Goal: Task Accomplishment & Management: Complete application form

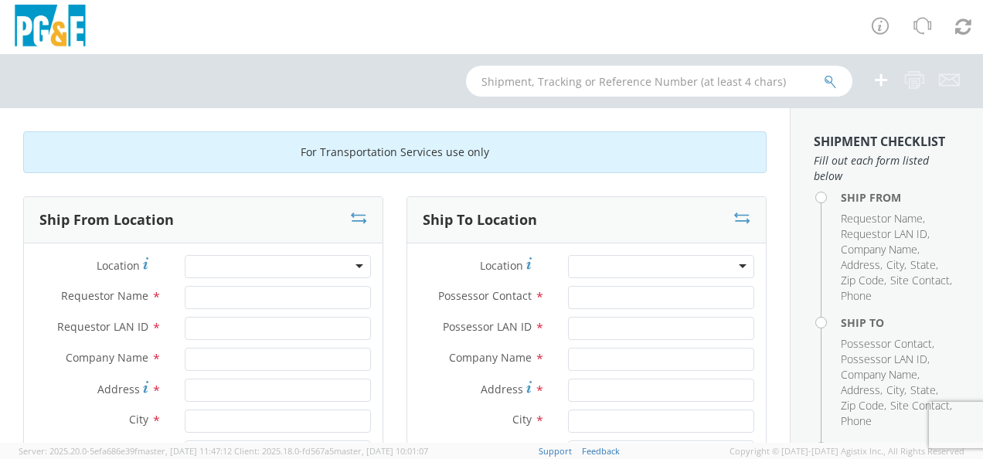
click at [356, 272] on div at bounding box center [278, 266] width 186 height 23
click at [349, 264] on div at bounding box center [278, 266] width 186 height 23
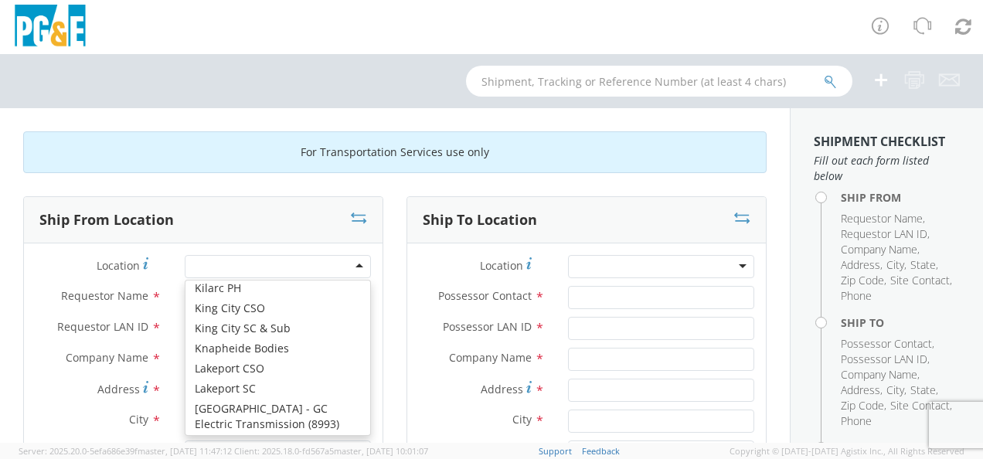
scroll to position [4638, 0]
type input "PG&E"
type input "[STREET_ADDRESS]"
type input "Lemoore"
type input "93245"
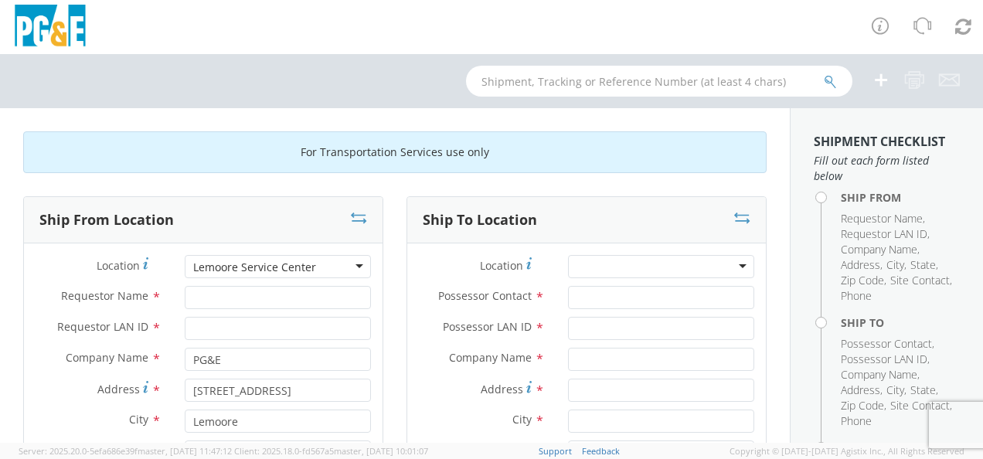
click at [354, 264] on div "Lemoore Service Center" at bounding box center [278, 266] width 186 height 23
click at [362, 267] on div "Lemoore Office" at bounding box center [278, 266] width 186 height 23
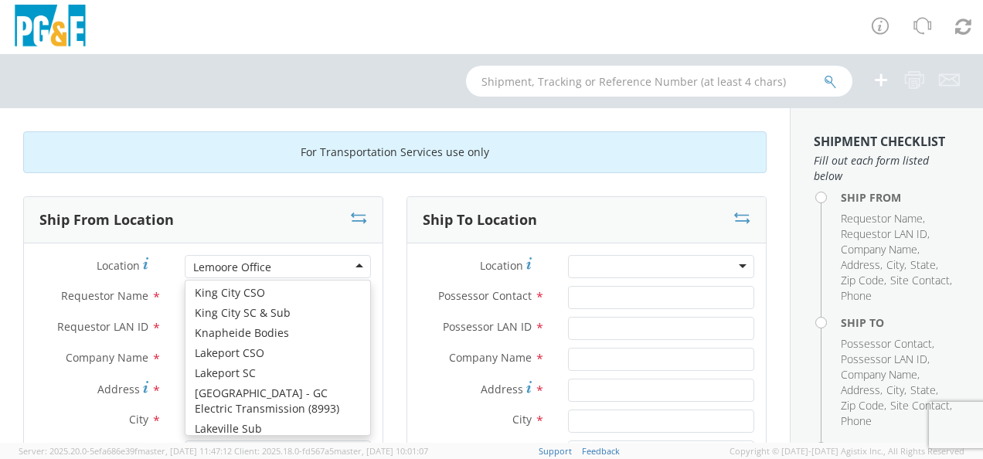
type input "1495 Enterprise Dr"
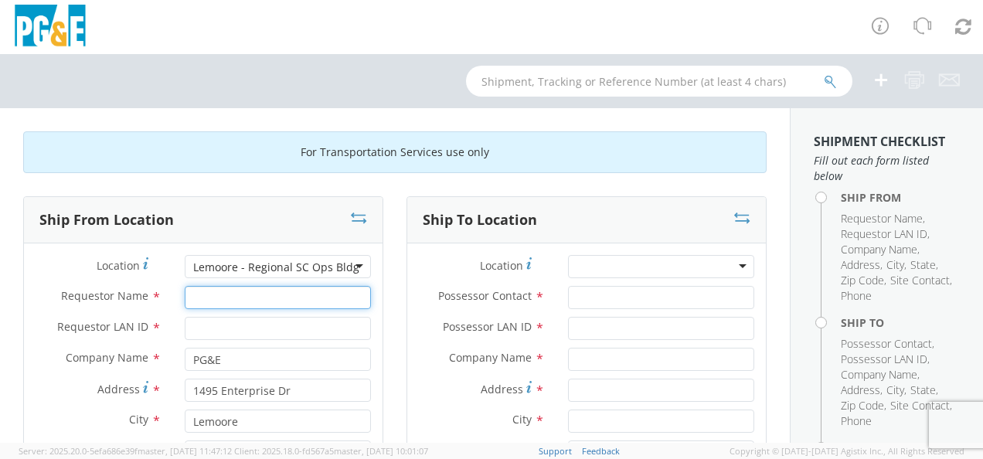
click at [255, 298] on input "Requestor Name *" at bounding box center [278, 297] width 186 height 23
type input "CLAY FAST"
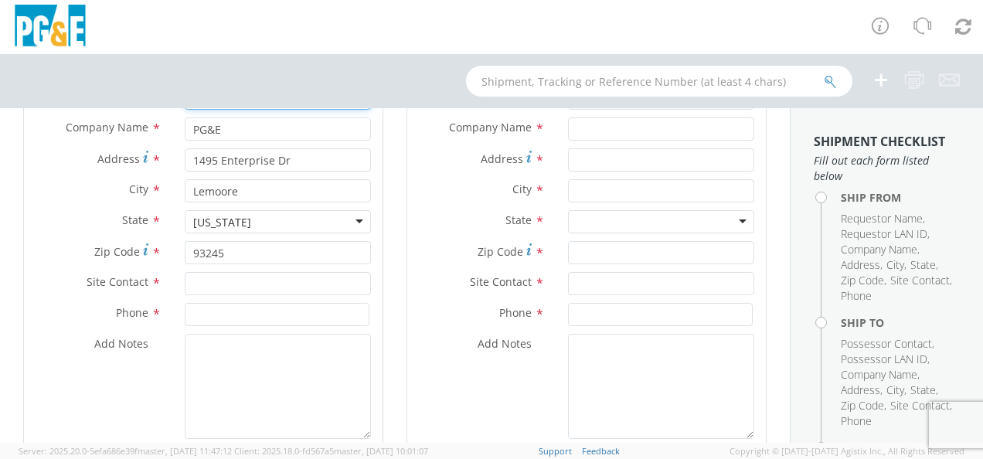
scroll to position [232, 0]
type input "CMFD"
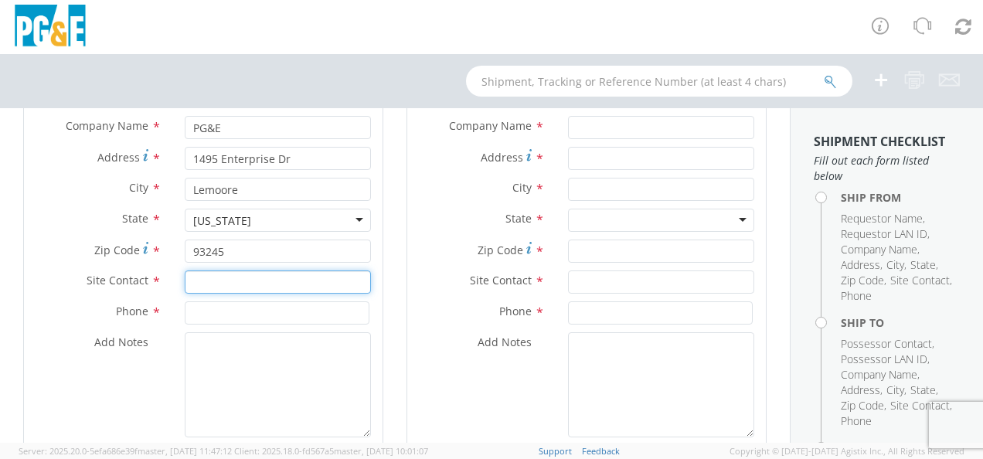
click at [256, 281] on input "text" at bounding box center [278, 282] width 186 height 23
type input "CLAY FAST"
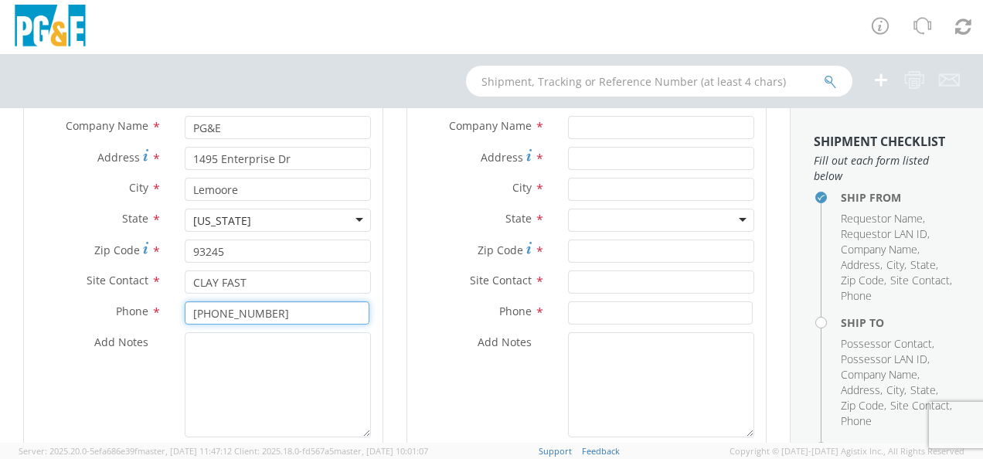
scroll to position [0, 0]
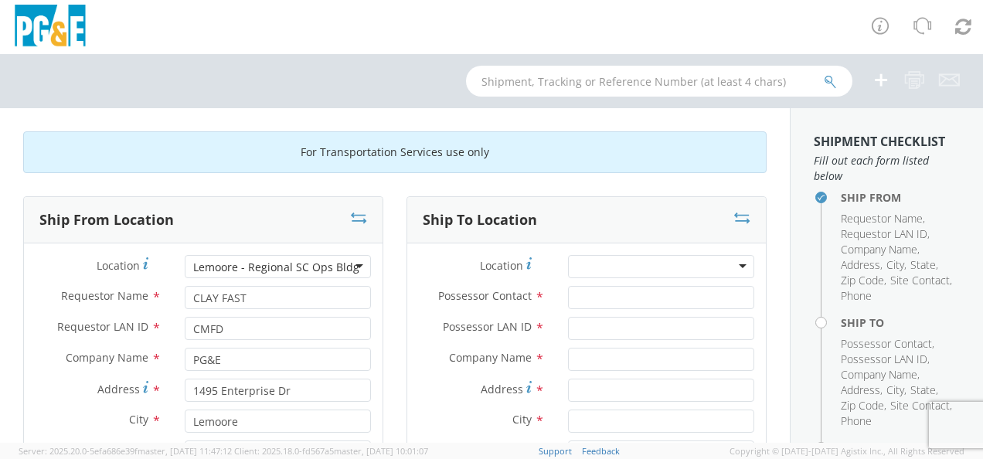
type input "[PHONE_NUMBER]"
click at [730, 267] on div at bounding box center [661, 266] width 186 height 23
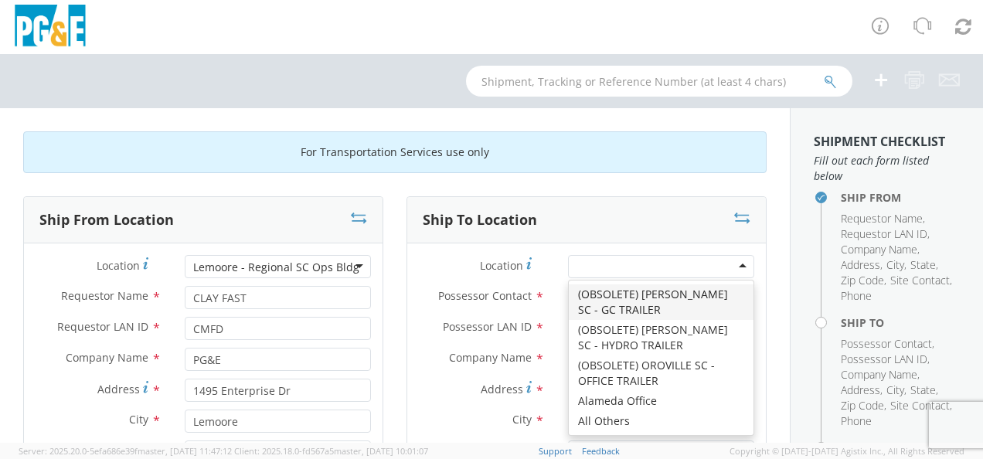
click at [427, 379] on label "Address *" at bounding box center [481, 389] width 149 height 21
click at [568, 379] on input "Address *" at bounding box center [661, 390] width 186 height 23
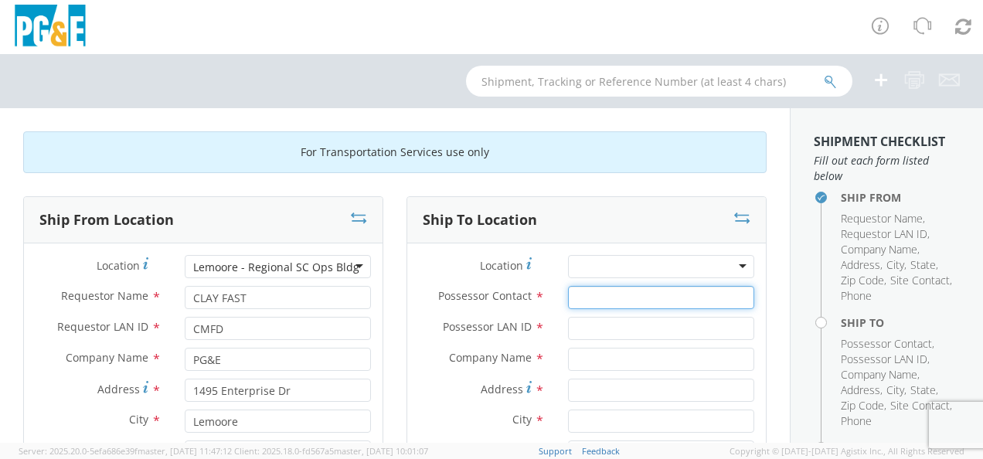
click at [598, 298] on input "Possessor Contact *" at bounding box center [661, 297] width 186 height 23
type input "CLAY FAST"
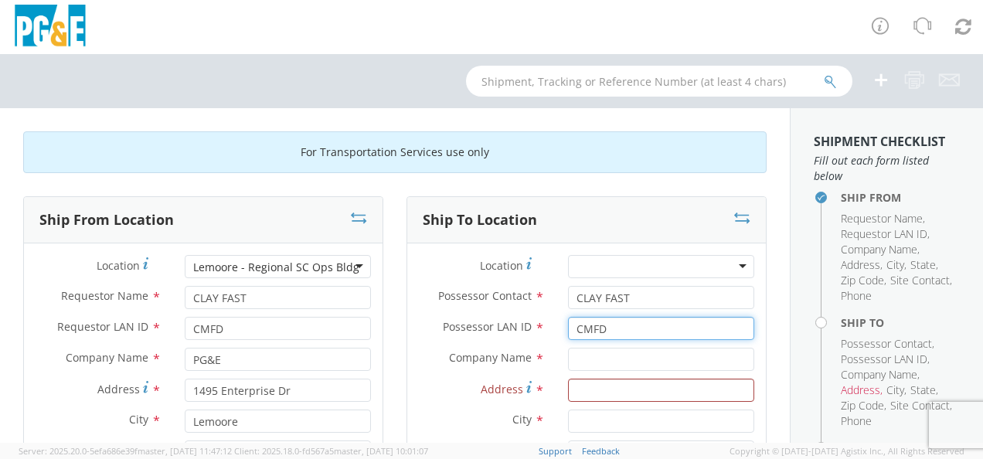
type input "CMFD"
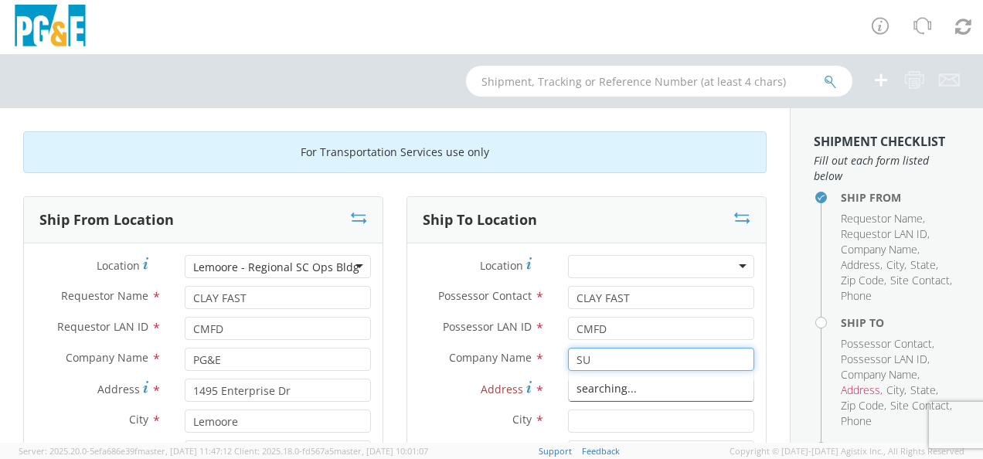
type input "S"
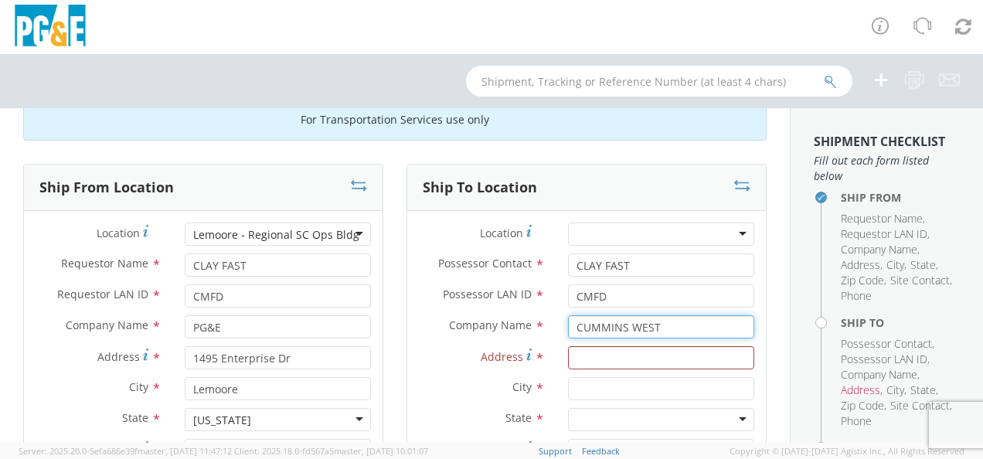
scroll to position [77, 0]
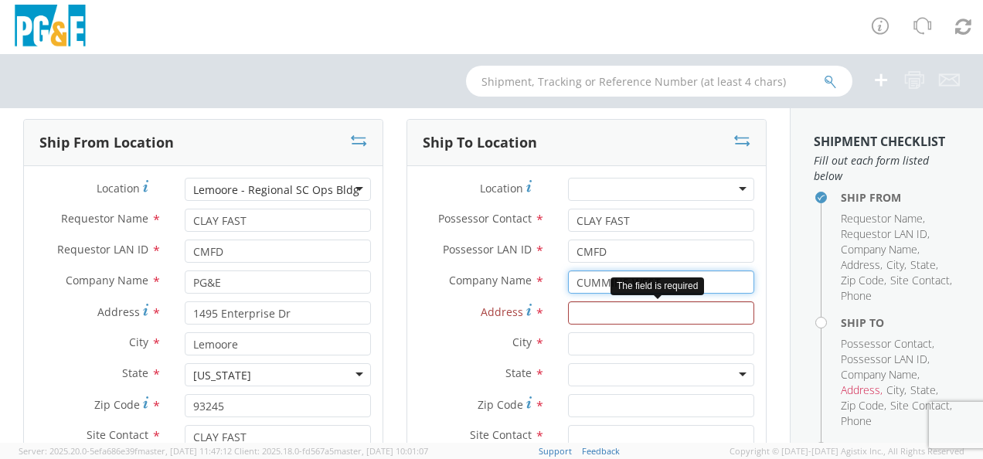
type input "CUMMINS WEST"
click at [607, 317] on input "Address *" at bounding box center [661, 312] width 186 height 23
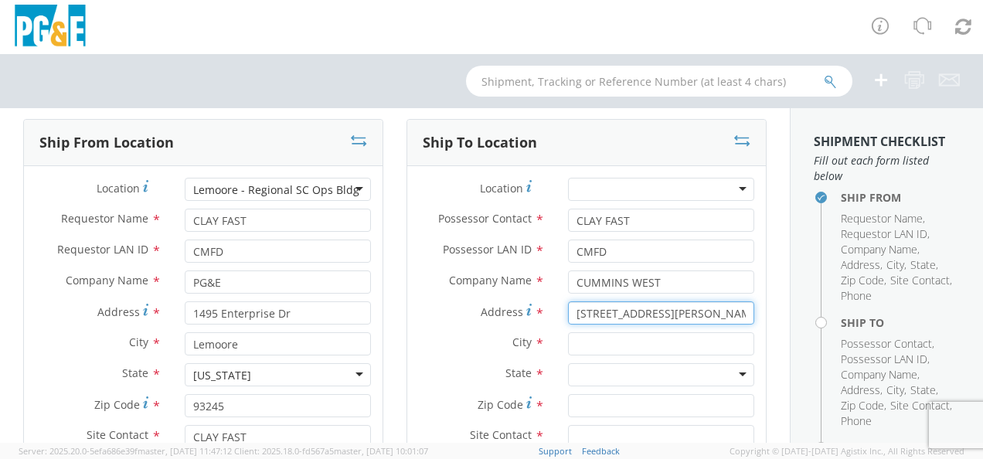
type input "[STREET_ADDRESS][PERSON_NAME]"
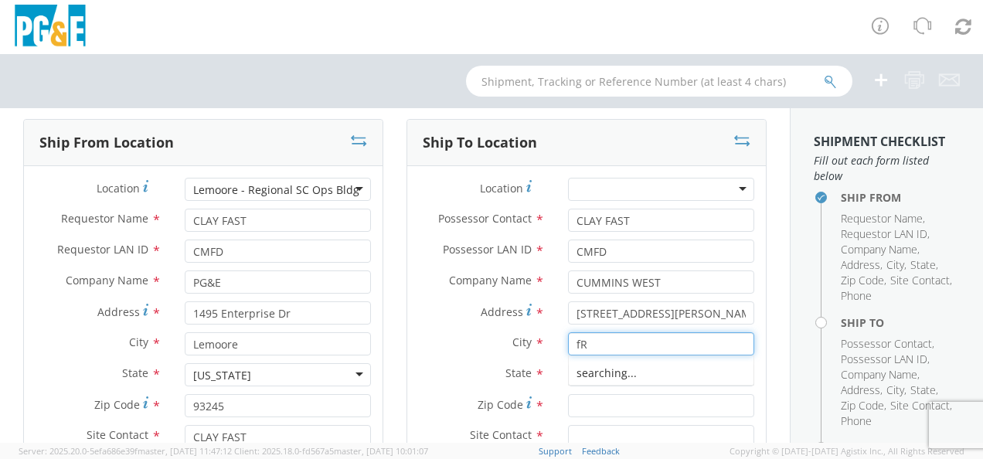
type input "f"
type input "[GEOGRAPHIC_DATA]"
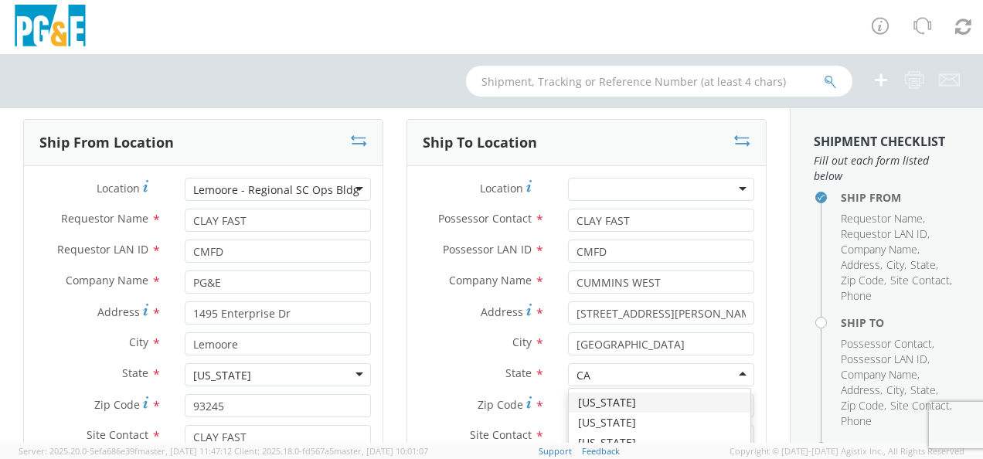
type input "CA"
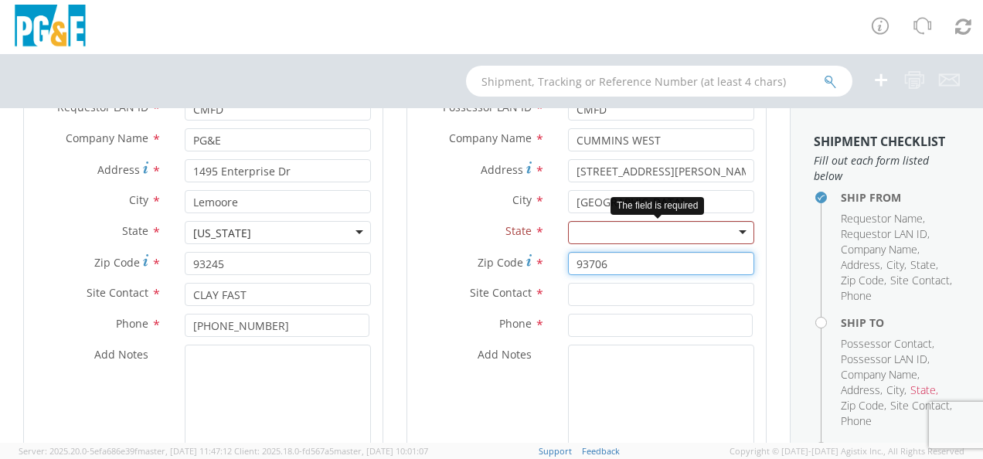
scroll to position [232, 0]
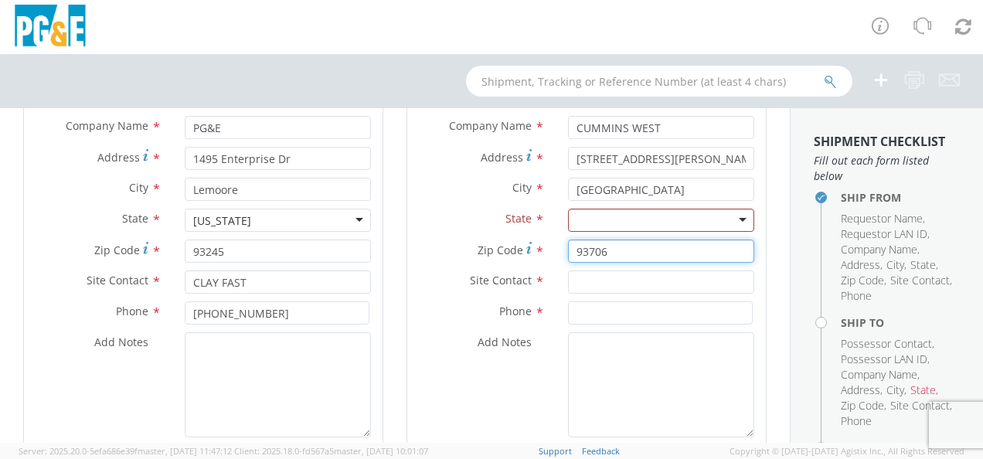
type input "93706"
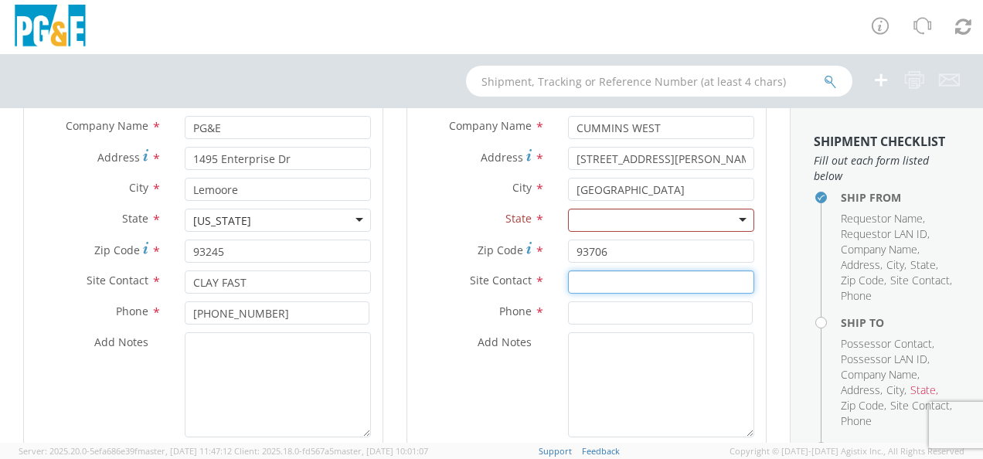
click at [639, 285] on input "text" at bounding box center [661, 282] width 186 height 23
type input "CLAY FAST"
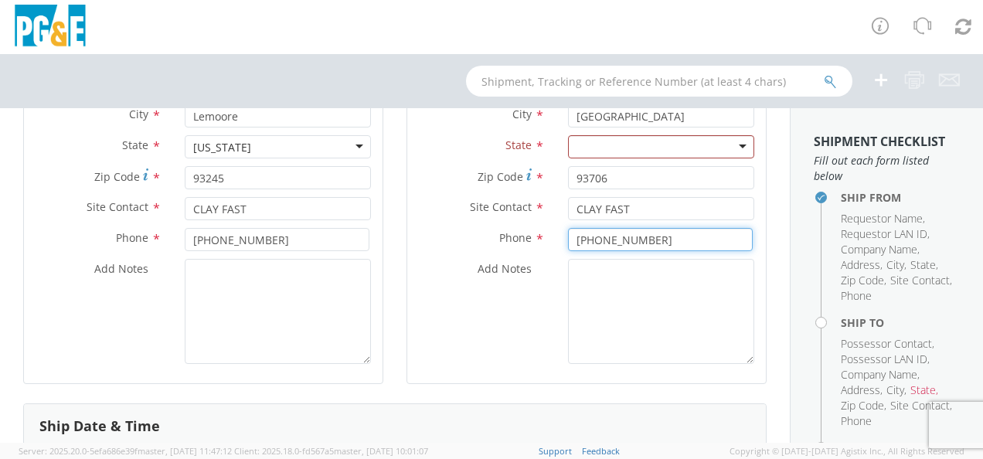
scroll to position [464, 0]
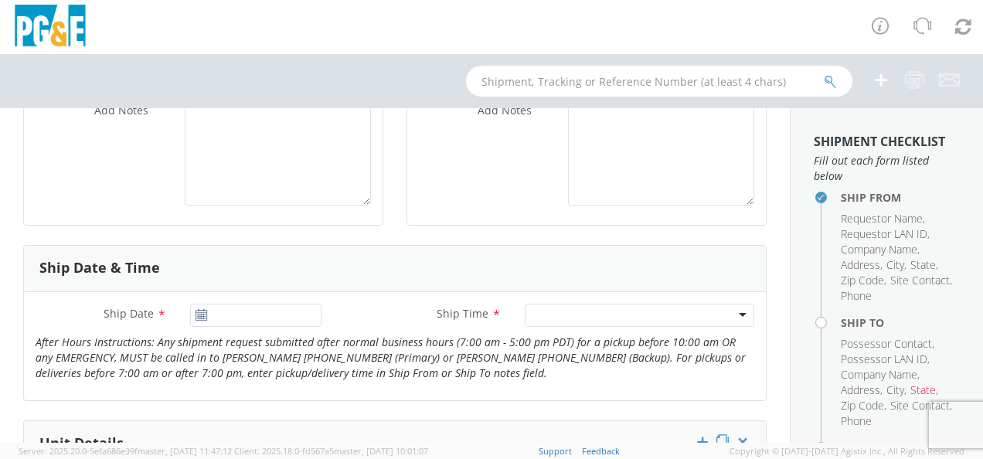
type input "[PHONE_NUMBER]"
click at [200, 317] on use at bounding box center [201, 314] width 11 height 11
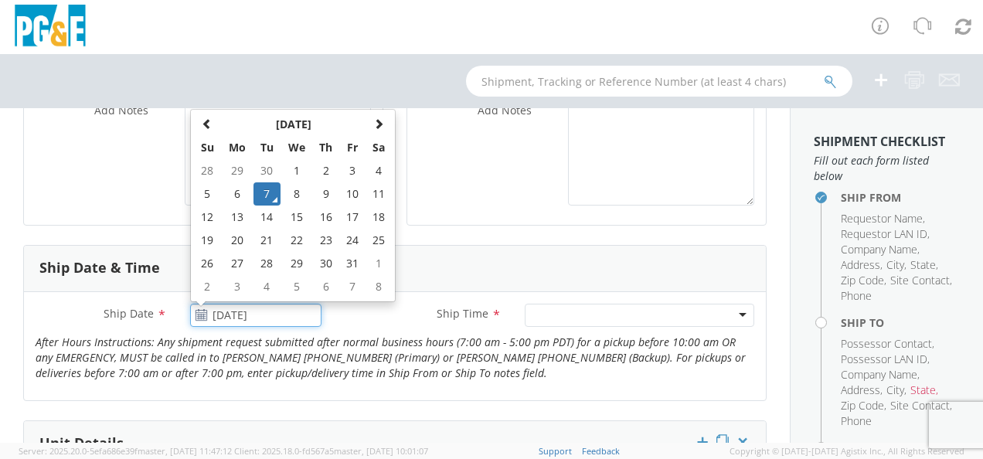
click at [213, 317] on input "[DATE]" at bounding box center [255, 315] width 131 height 23
click at [318, 189] on td "9" at bounding box center [325, 193] width 27 height 23
type input "[DATE]"
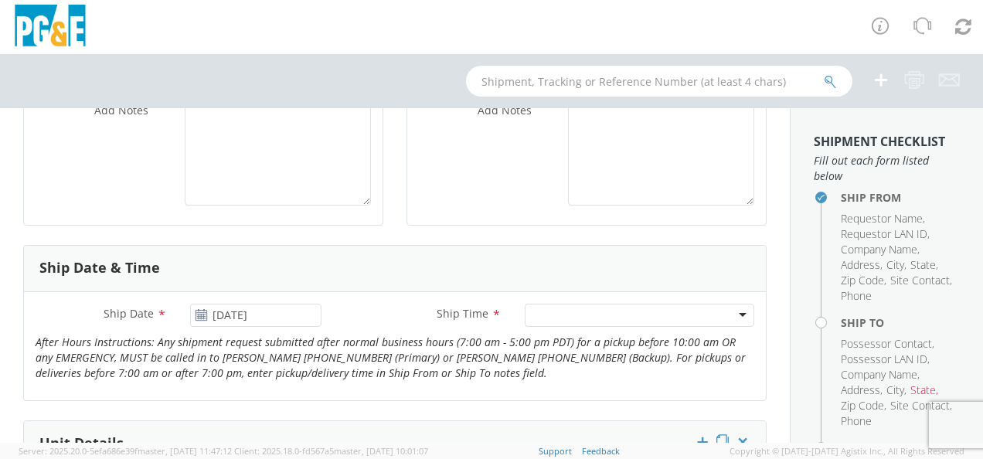
click at [598, 320] on div at bounding box center [640, 315] width 230 height 23
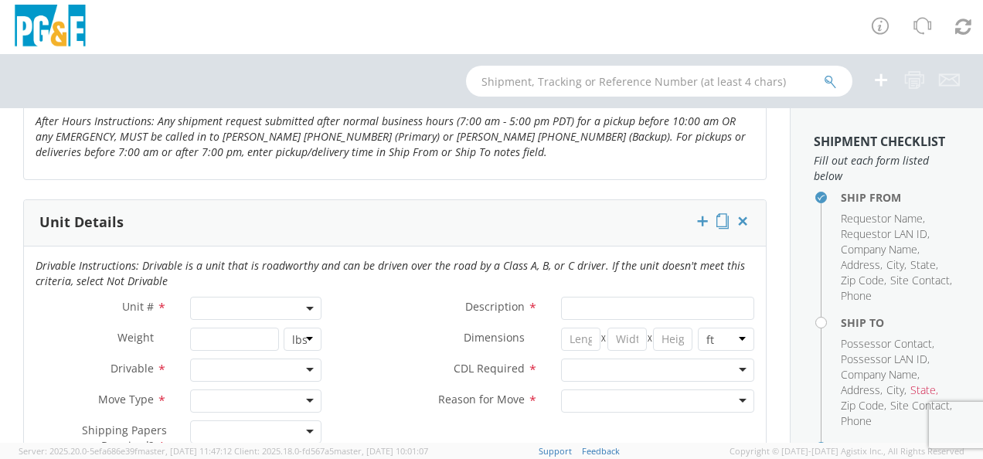
scroll to position [696, 0]
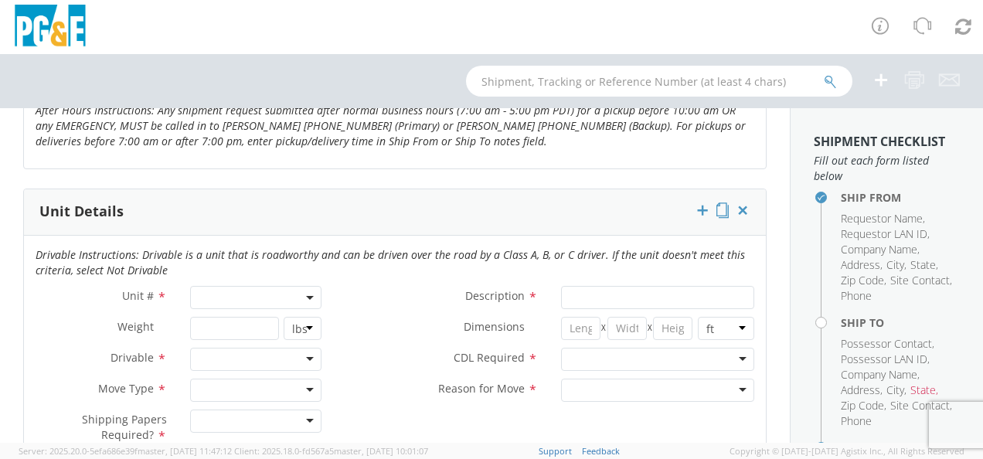
click at [298, 288] on span at bounding box center [255, 297] width 131 height 23
click at [264, 322] on input "search" at bounding box center [254, 323] width 121 height 23
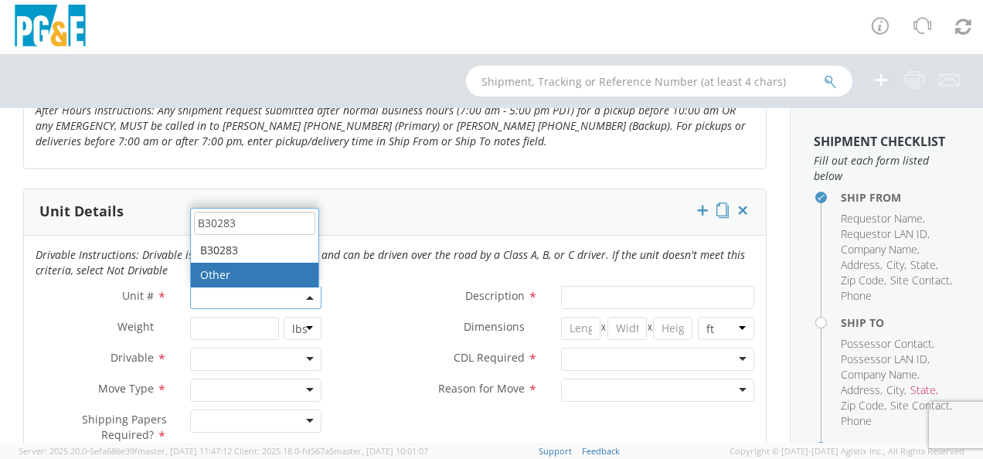
type input "B30283"
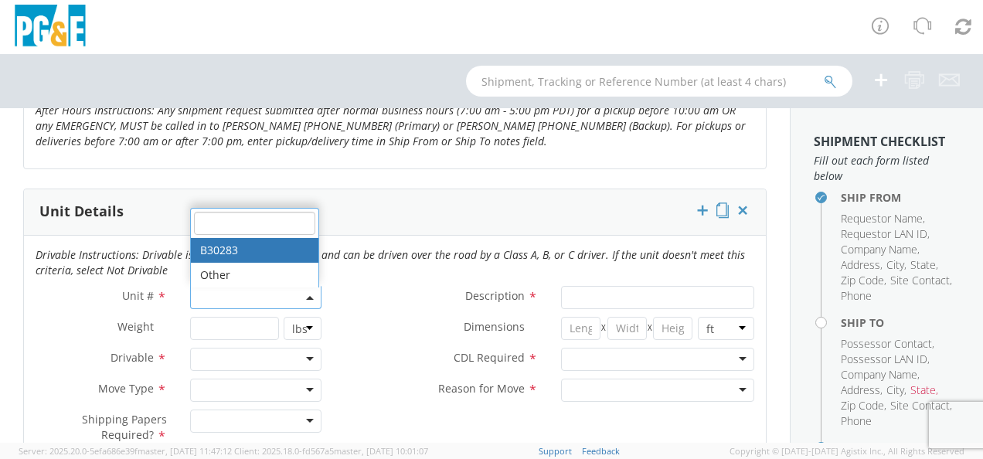
type input "TRUCK; FLATBED W/CRANE 6X6"
type input "66000"
select select "B30283"
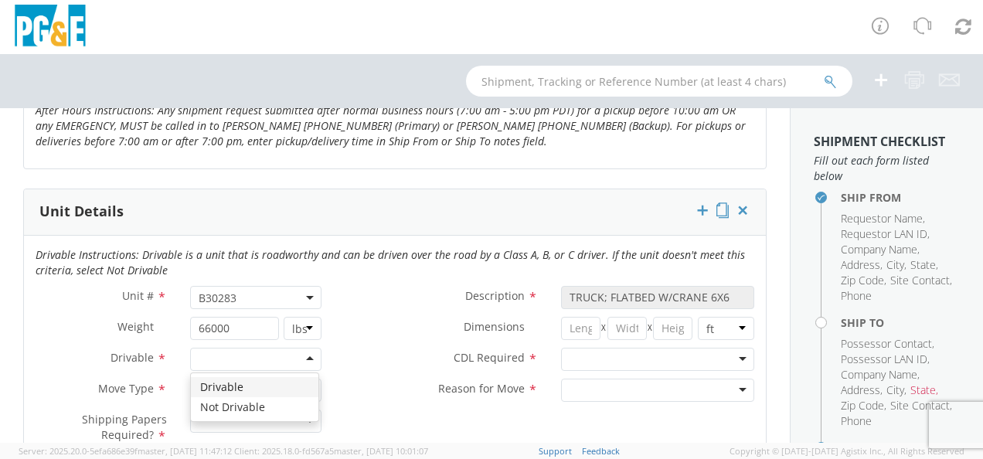
click at [289, 351] on div at bounding box center [255, 359] width 131 height 23
click at [300, 387] on div at bounding box center [255, 390] width 131 height 23
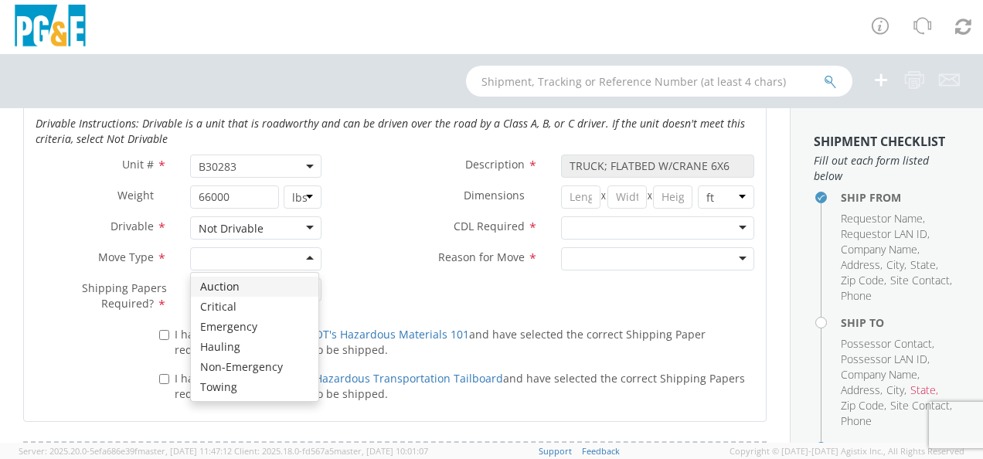
scroll to position [850, 0]
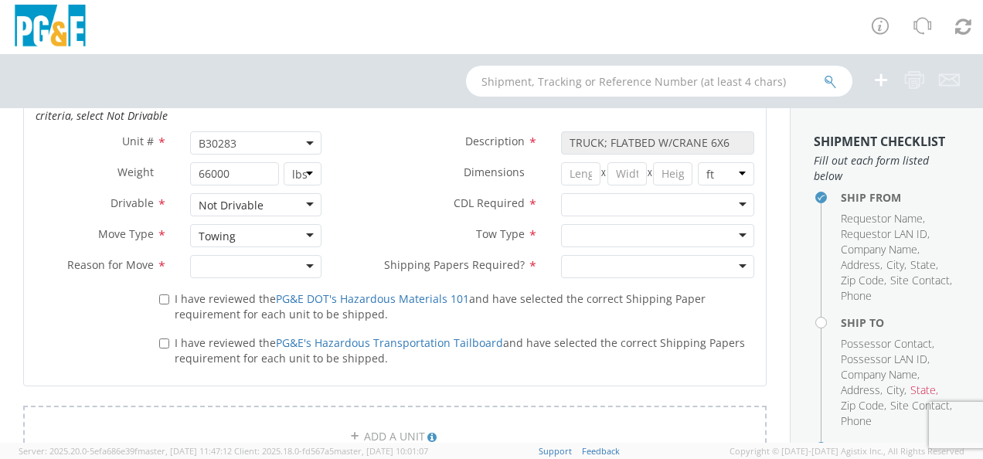
click at [308, 263] on div at bounding box center [255, 266] width 131 height 23
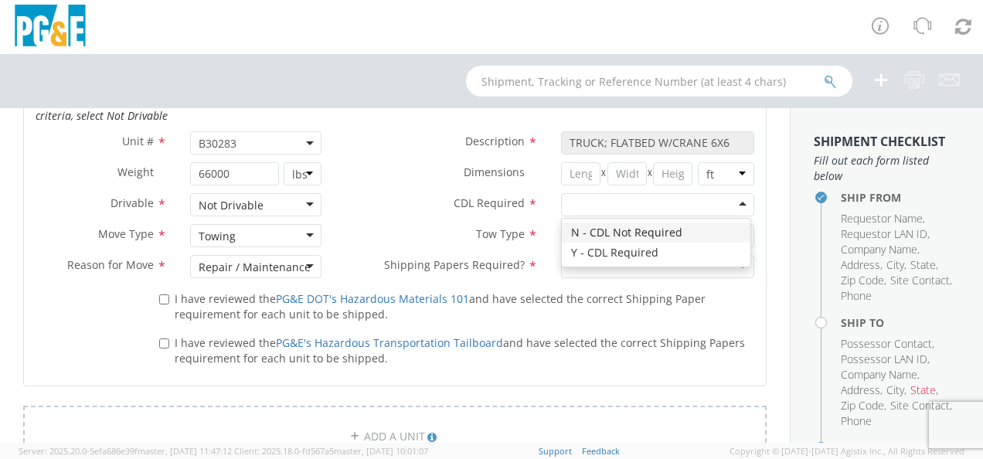
click at [685, 201] on div at bounding box center [657, 204] width 193 height 23
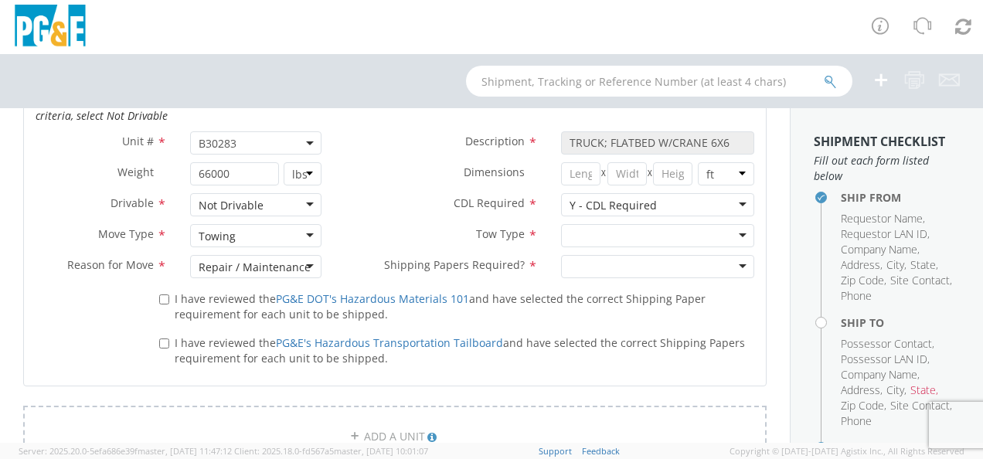
click at [638, 230] on div at bounding box center [657, 235] width 193 height 23
click at [646, 257] on div at bounding box center [657, 266] width 193 height 23
click at [165, 295] on input "I have reviewed the PG&E DOT's Hazardous Materials 101 and have selected the co…" at bounding box center [164, 299] width 10 height 10
checkbox input "true"
click at [162, 339] on input "I have reviewed the PG&E's Hazardous Transportation Tailboard and have selected…" at bounding box center [164, 344] width 10 height 10
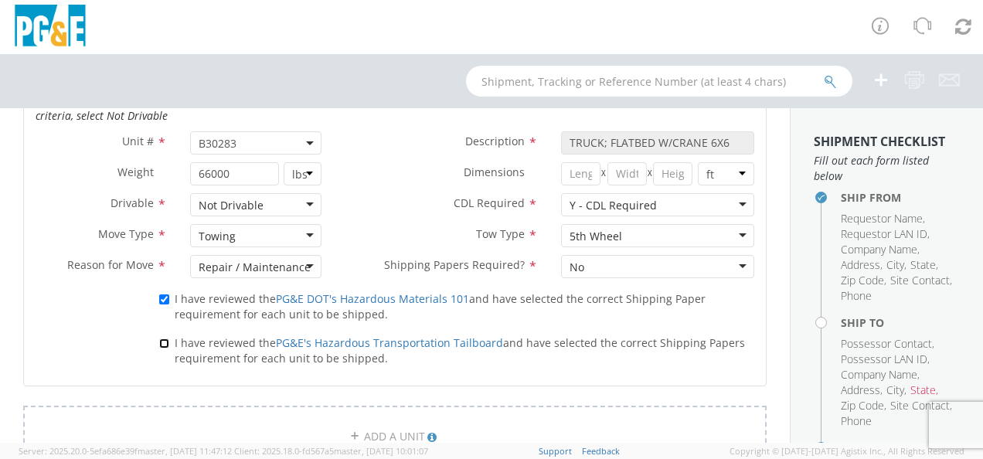
checkbox input "true"
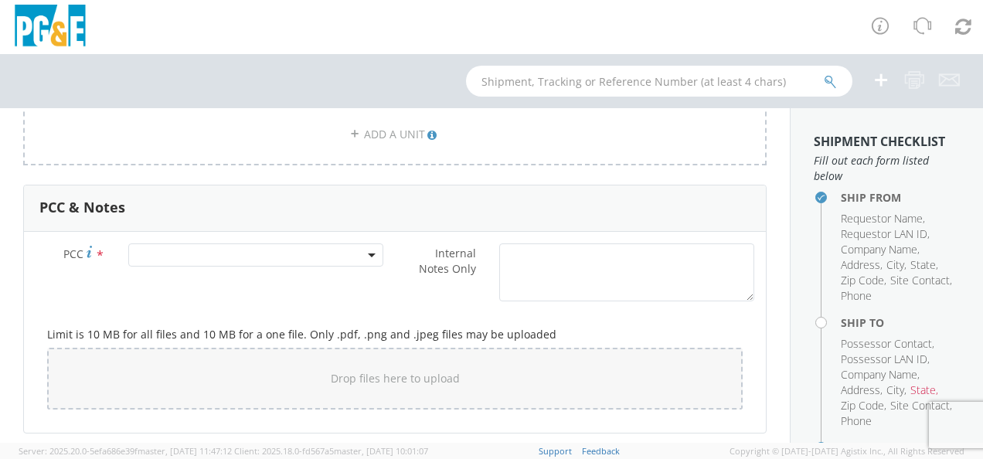
scroll to position [1159, 0]
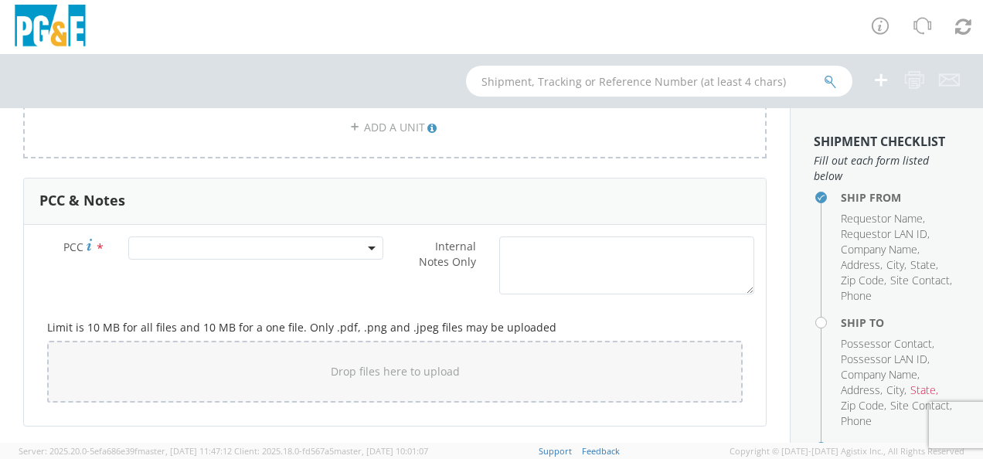
click at [368, 247] on b at bounding box center [372, 249] width 8 height 4
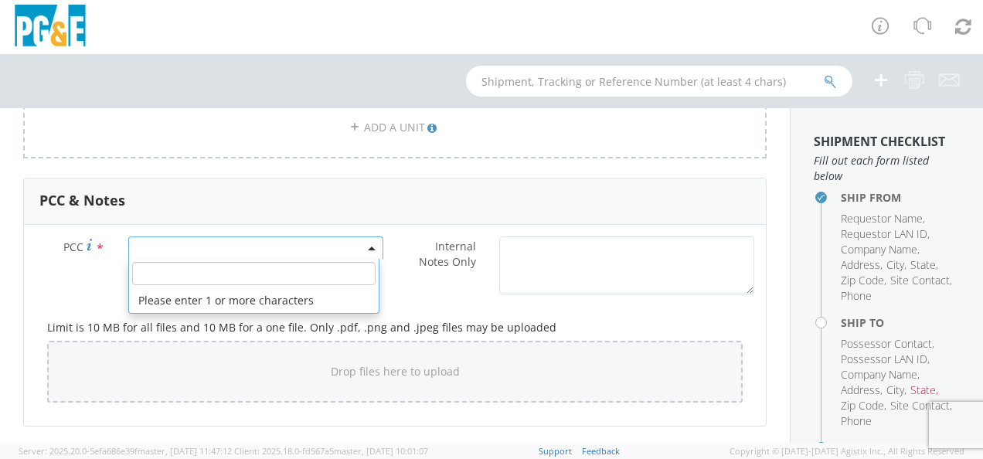
click at [301, 263] on input "number" at bounding box center [253, 273] width 243 height 23
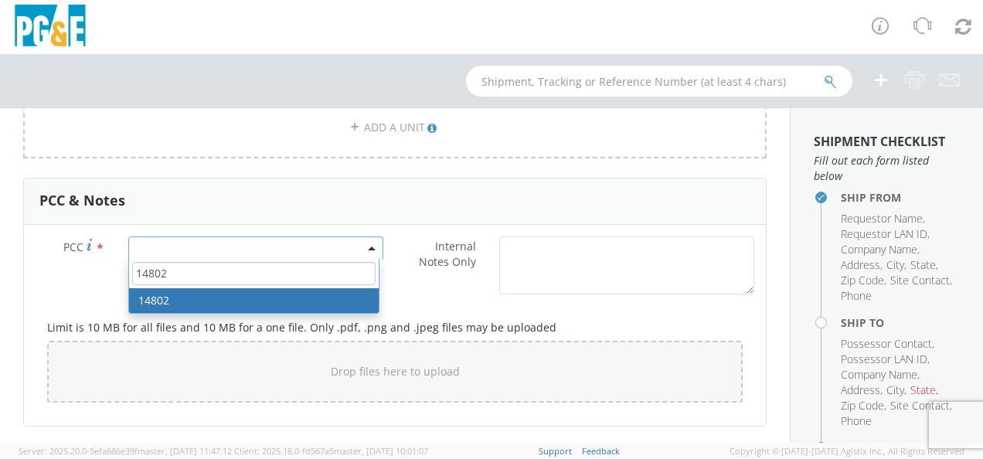
type input "14802"
select select "14802"
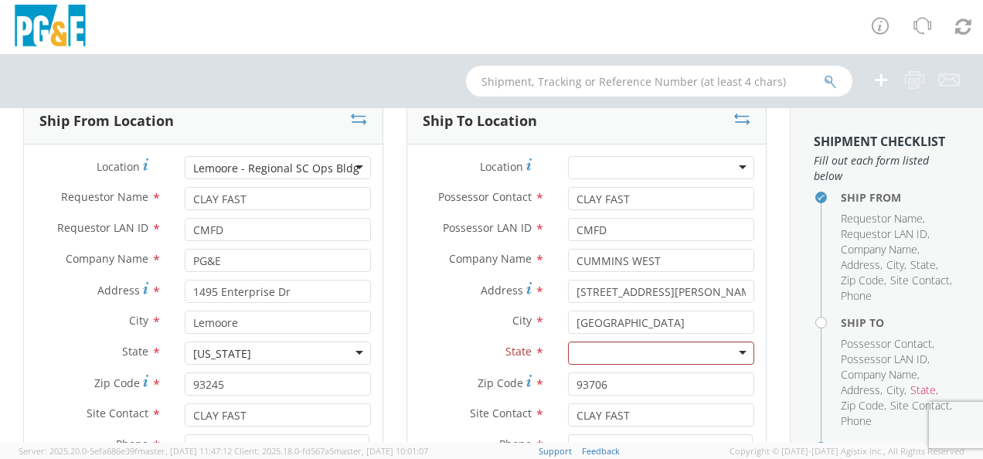
scroll to position [0, 0]
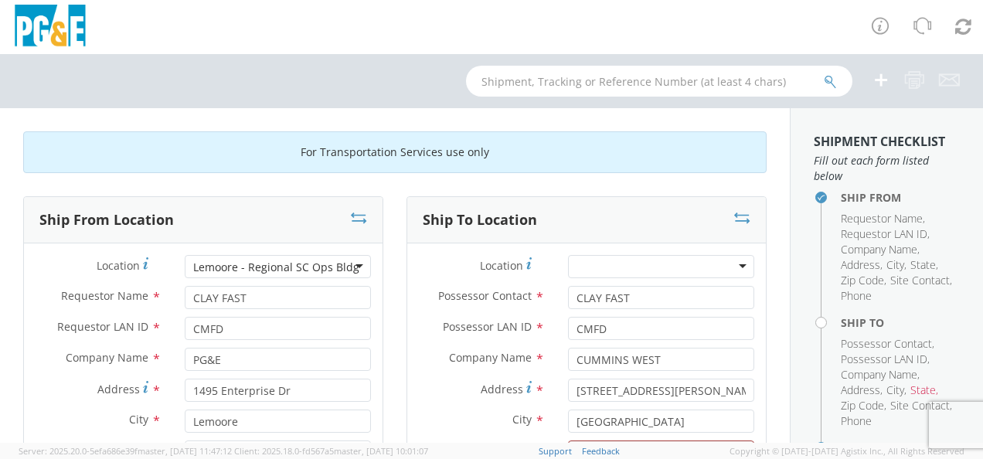
click at [728, 261] on div at bounding box center [661, 266] width 186 height 23
click at [763, 290] on div "Ship To Location Location * (OBSOLETE) [GEOGRAPHIC_DATA] SC - GC TRAILER (OBSOL…" at bounding box center [586, 452] width 383 height 512
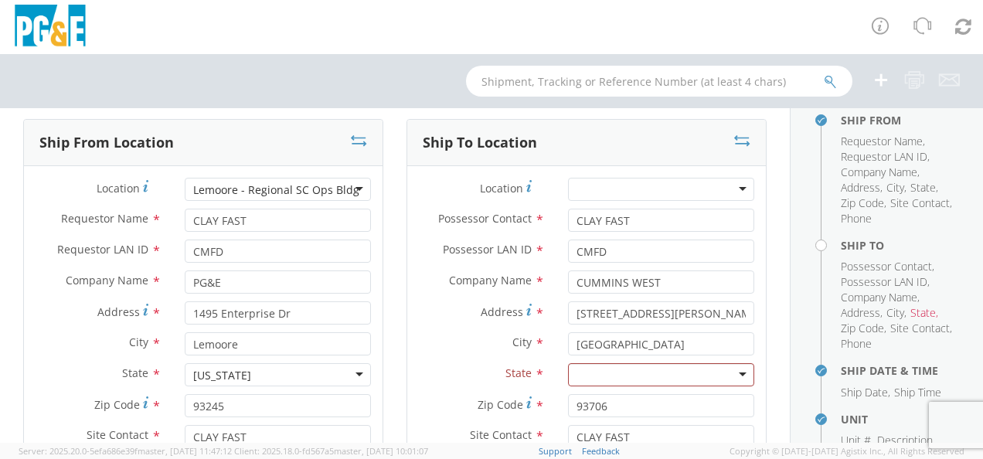
scroll to position [155, 0]
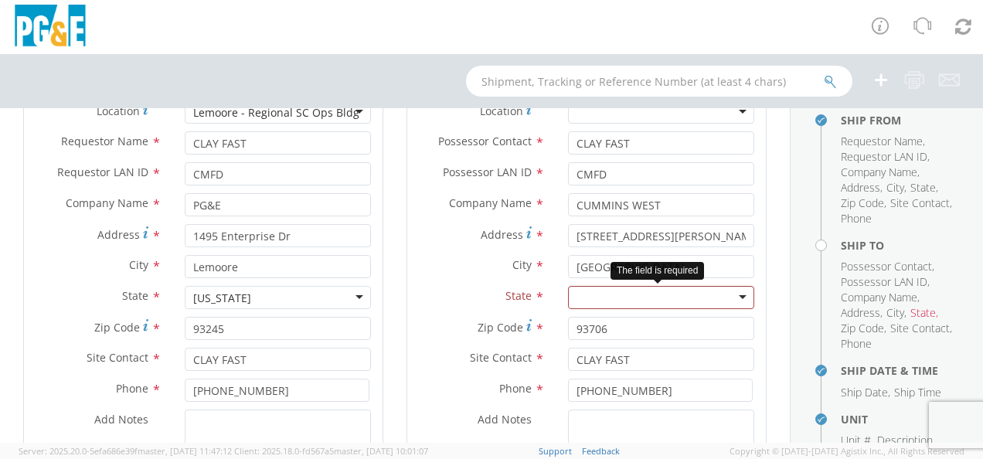
click at [732, 301] on div at bounding box center [661, 297] width 186 height 23
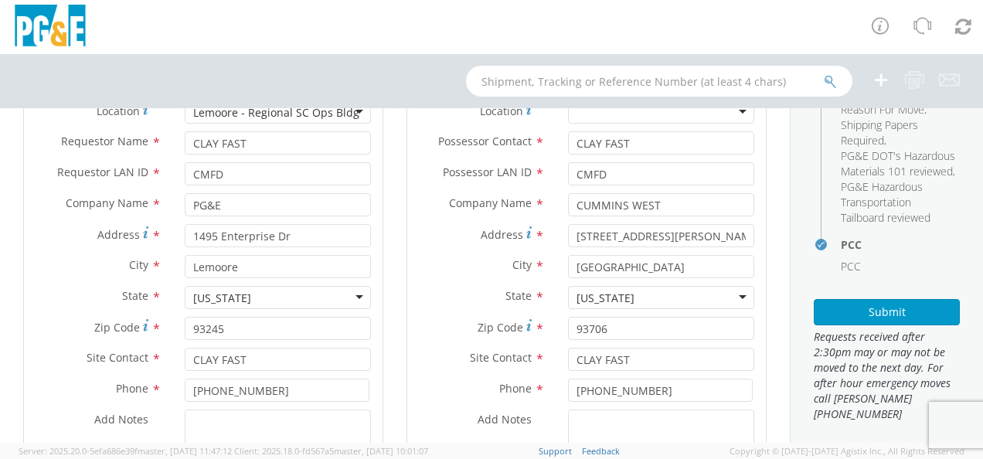
scroll to position [541, 0]
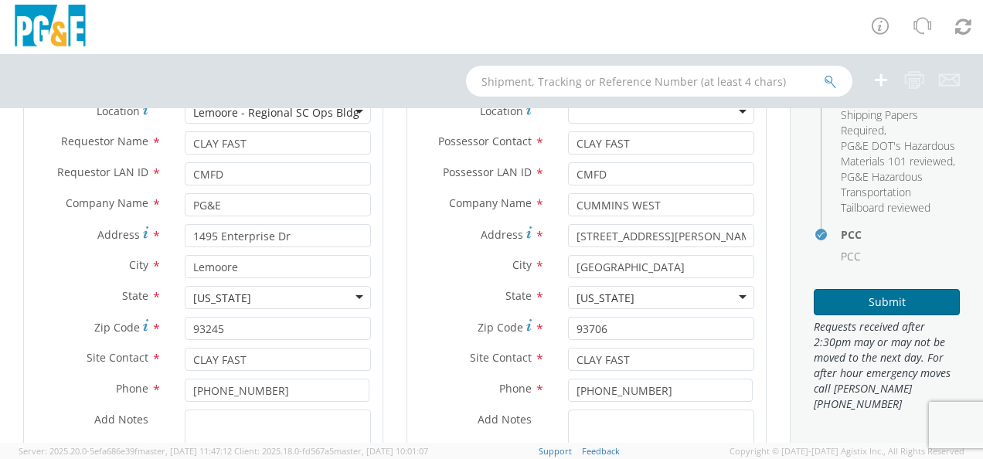
click at [843, 315] on button "Submit" at bounding box center [887, 302] width 146 height 26
